Goal: Information Seeking & Learning: Learn about a topic

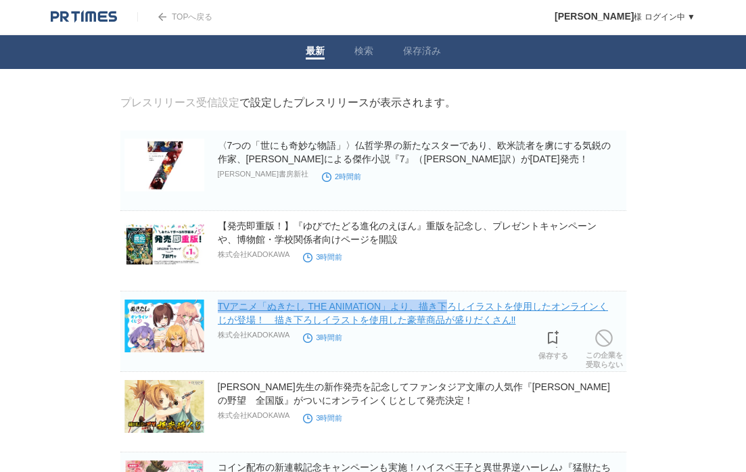
drag, startPoint x: 208, startPoint y: 309, endPoint x: 303, endPoint y: 309, distance: 95.4
click at [303, 309] on section "TVアニメ「ぬきたし THE ANIMATION」より、描き下ろしイラストを使用したオンラインくじが登場！　描き下ろしイラストを使用した豪華商品が盛りだくさん…" at bounding box center [373, 332] width 506 height 81
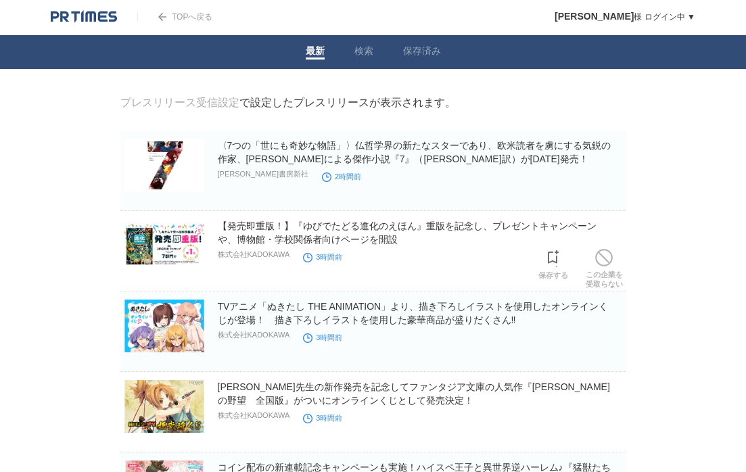
click at [327, 261] on time "3時間前" at bounding box center [322, 257] width 39 height 8
